Goal: Task Accomplishment & Management: Use online tool/utility

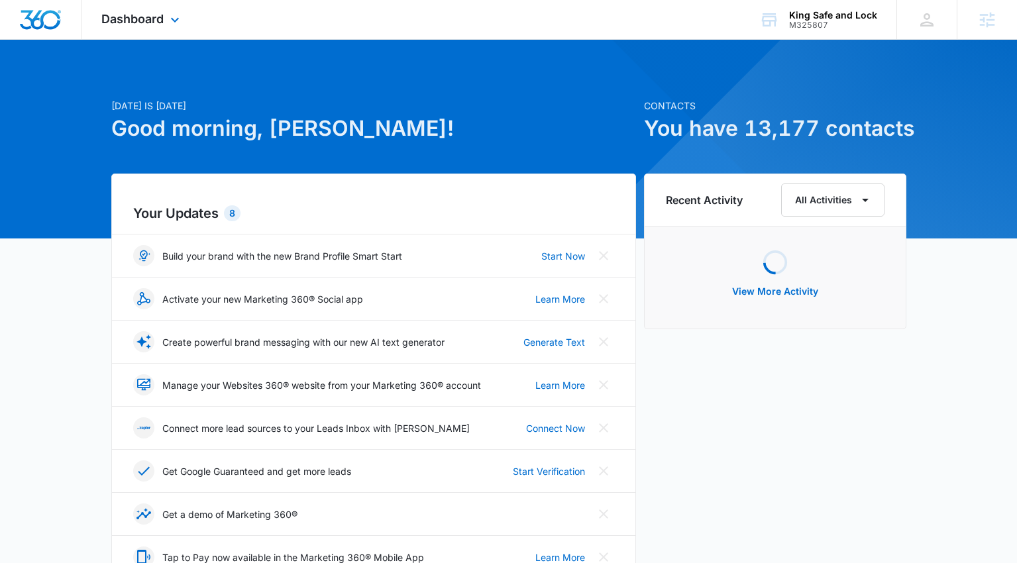
click at [161, 27] on div "Dashboard Apps Reputation CRM Email Social Content Ads Intelligence Files Brand…" at bounding box center [141, 19] width 121 height 39
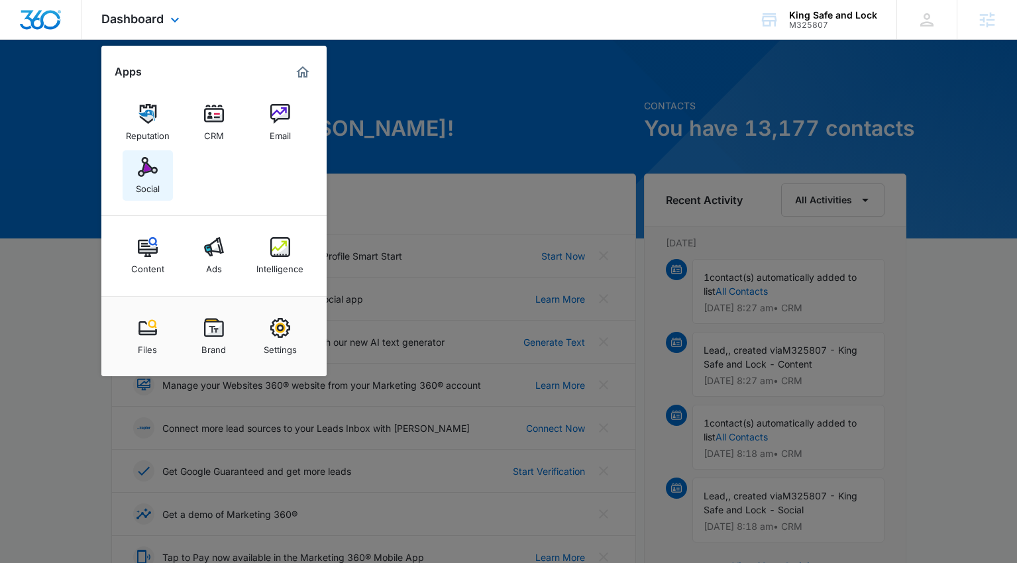
click at [156, 171] on img at bounding box center [148, 167] width 20 height 20
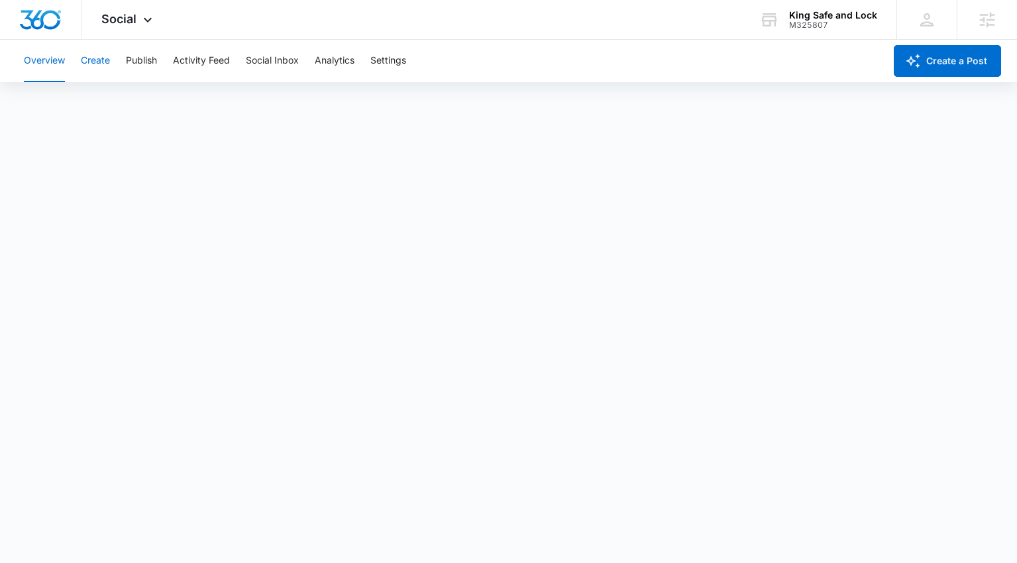
click at [101, 57] on button "Create" at bounding box center [95, 61] width 29 height 42
click at [145, 106] on button "Approvals" at bounding box center [129, 101] width 44 height 37
